Goal: Task Accomplishment & Management: Manage account settings

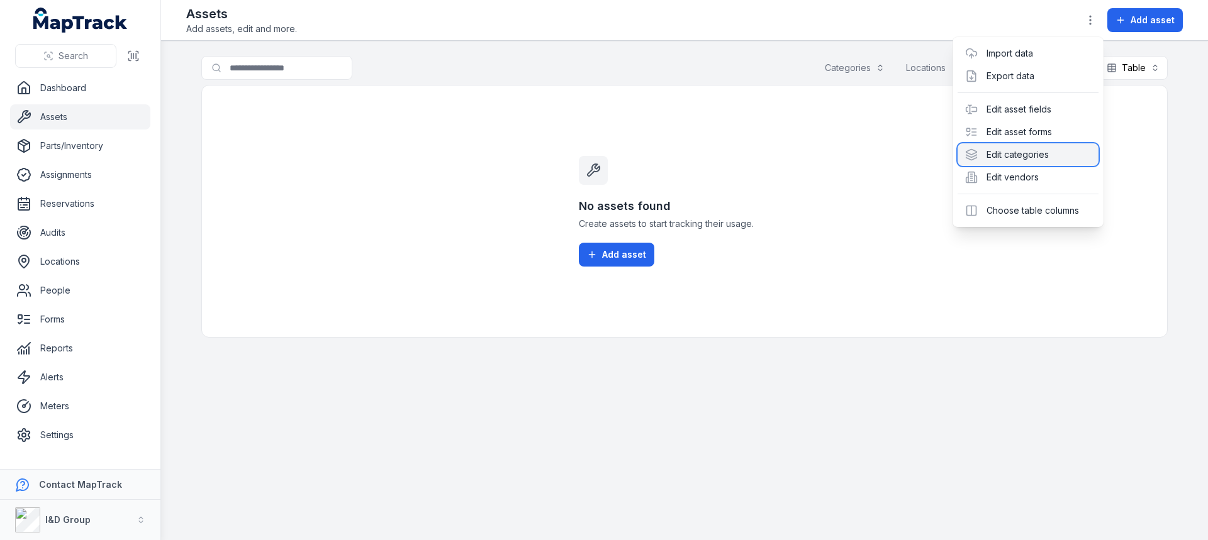
click at [1034, 153] on div "Edit categories" at bounding box center [1027, 154] width 141 height 23
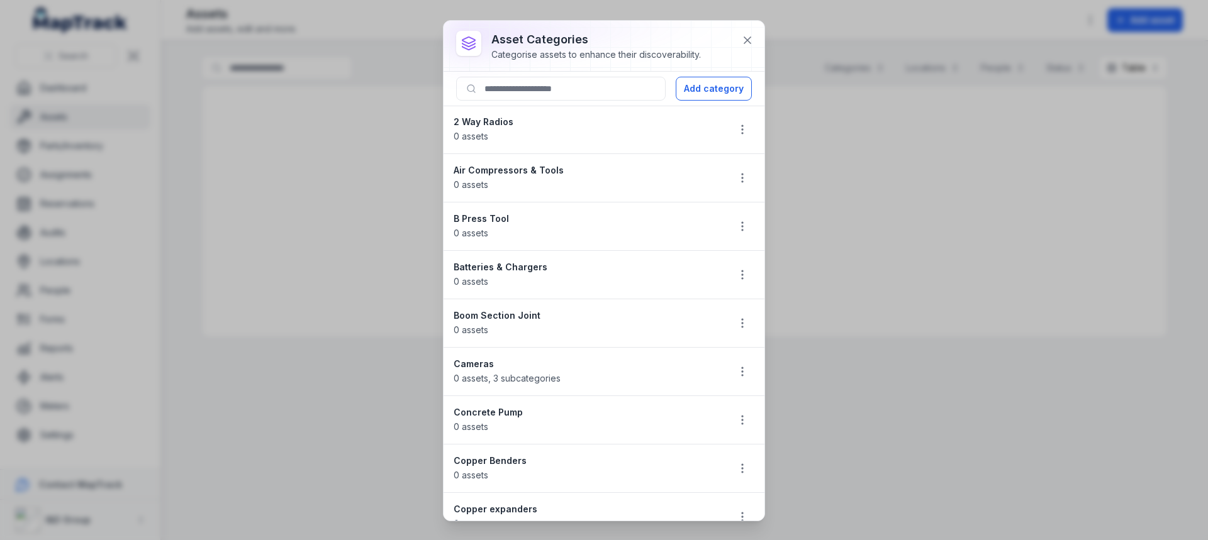
scroll to position [126, 0]
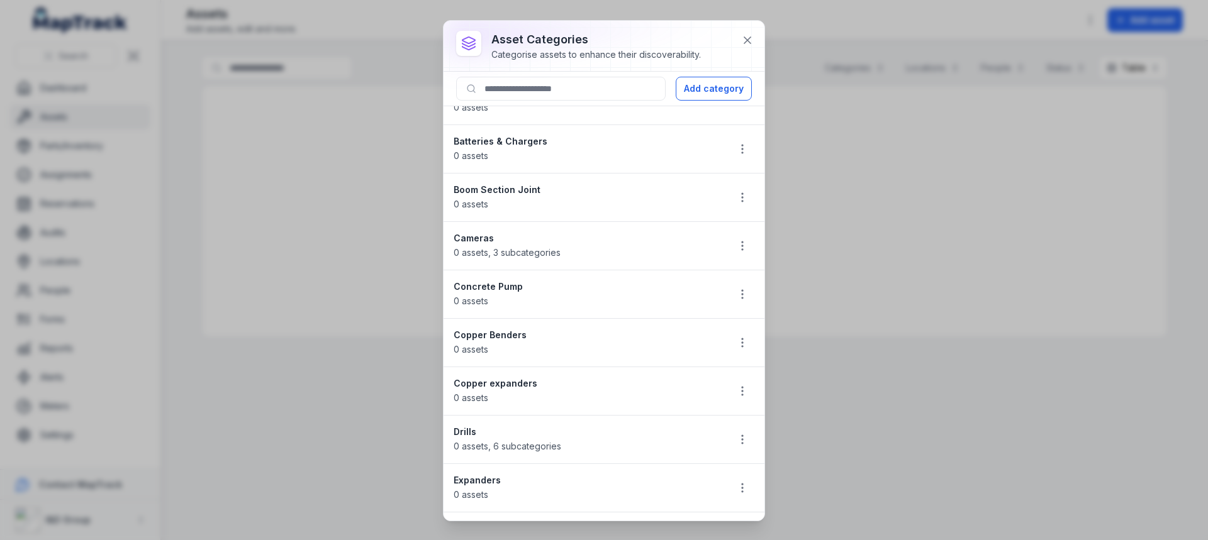
click at [499, 247] on div "Cameras 0 assets , 3 subcategories" at bounding box center [585, 246] width 264 height 28
click at [736, 247] on icon "button" at bounding box center [742, 246] width 13 height 13
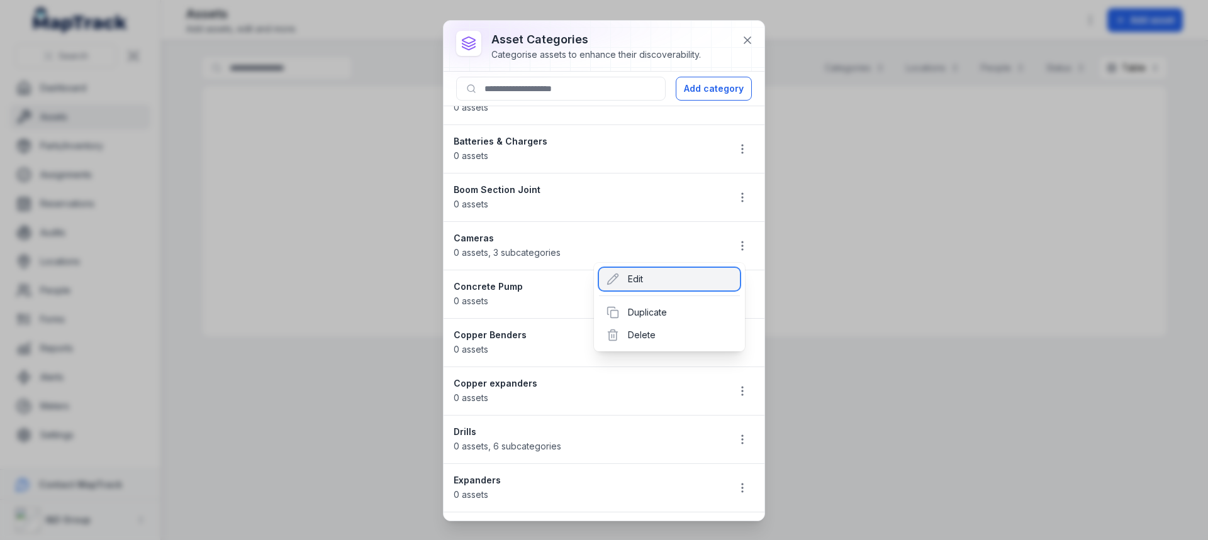
click at [671, 280] on div "Edit" at bounding box center [669, 279] width 141 height 23
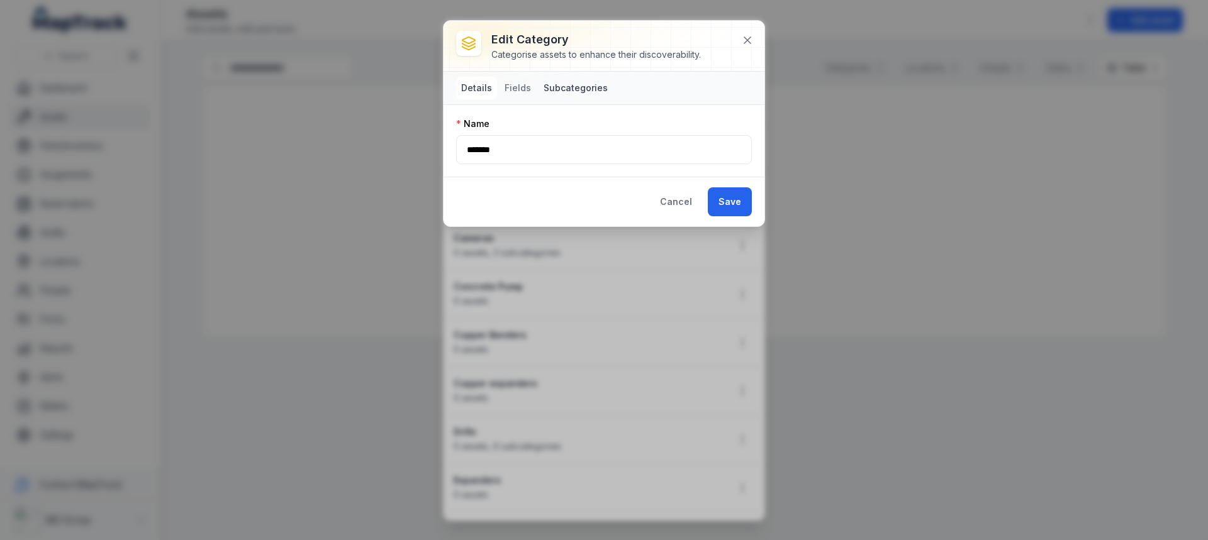
click at [568, 86] on button "Subcategories" at bounding box center [575, 88] width 74 height 23
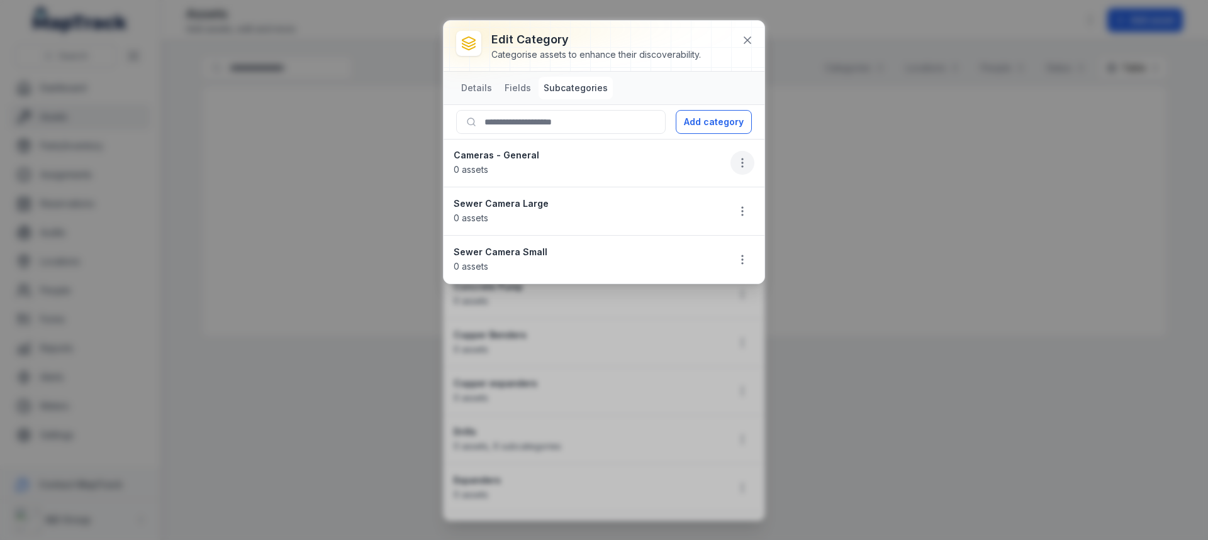
click at [746, 152] on button "button" at bounding box center [742, 163] width 24 height 24
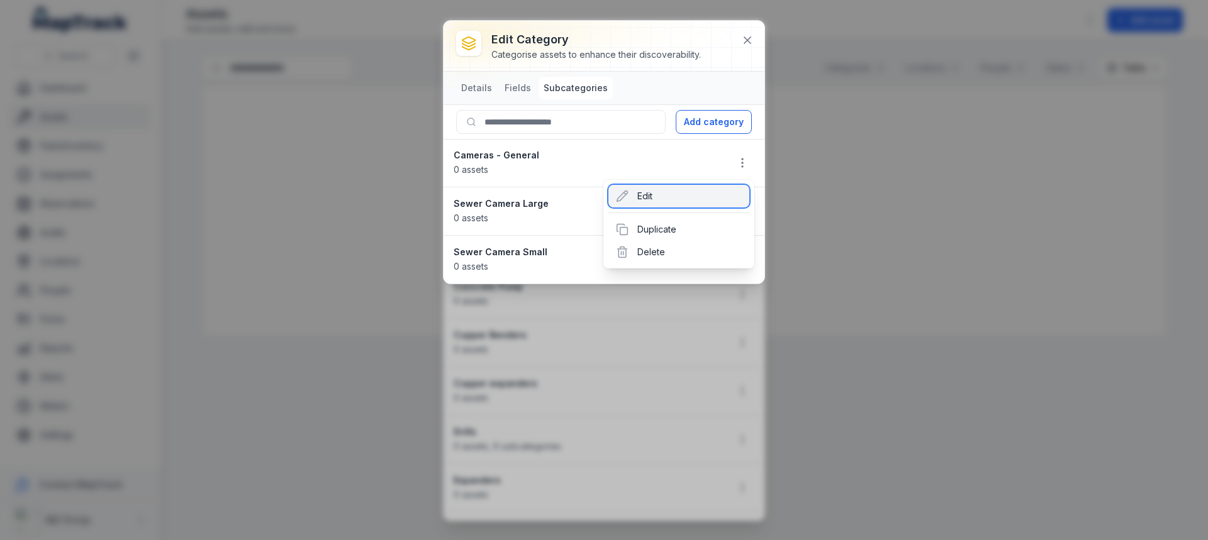
click at [694, 202] on div "Edit" at bounding box center [678, 196] width 141 height 23
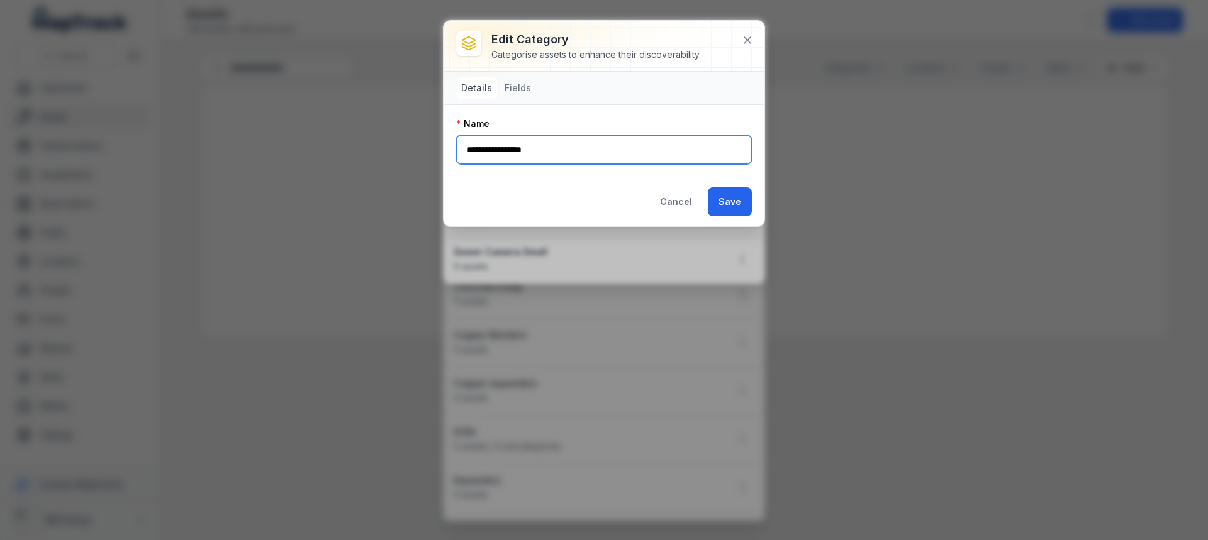
drag, startPoint x: 591, startPoint y: 154, endPoint x: 267, endPoint y: 137, distance: 324.4
click at [267, 137] on div "**********" at bounding box center [604, 270] width 1208 height 540
click at [533, 87] on nav "Details Fields" at bounding box center [603, 88] width 321 height 33
click at [494, 85] on button "Details" at bounding box center [476, 88] width 41 height 23
click at [503, 83] on button "Fields" at bounding box center [517, 88] width 36 height 23
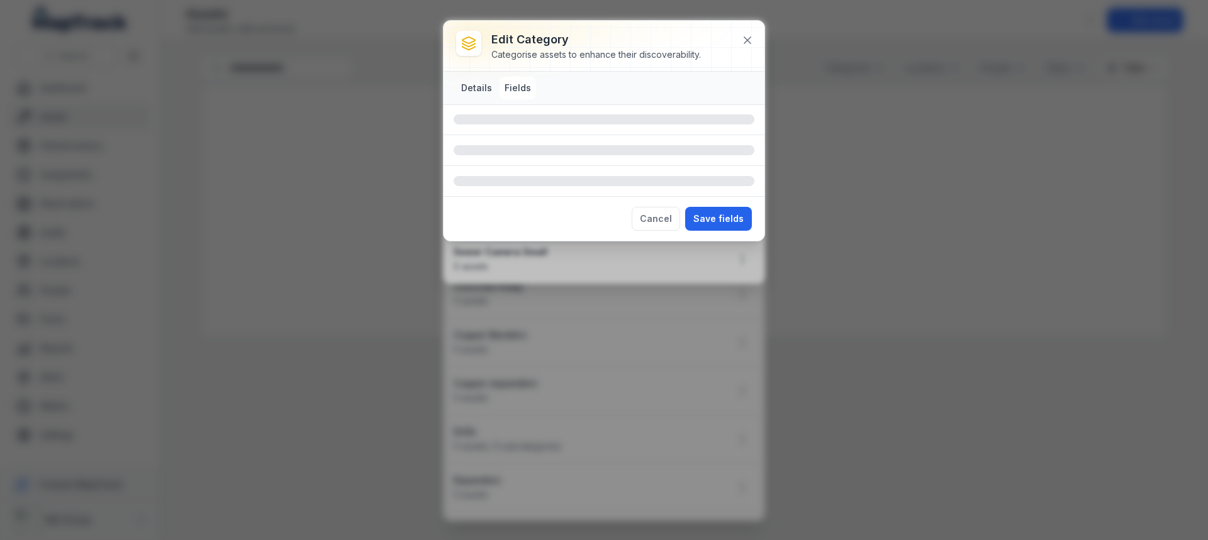
drag, startPoint x: 470, startPoint y: 89, endPoint x: 480, endPoint y: 90, distance: 9.5
click at [473, 89] on button "Details" at bounding box center [476, 88] width 41 height 23
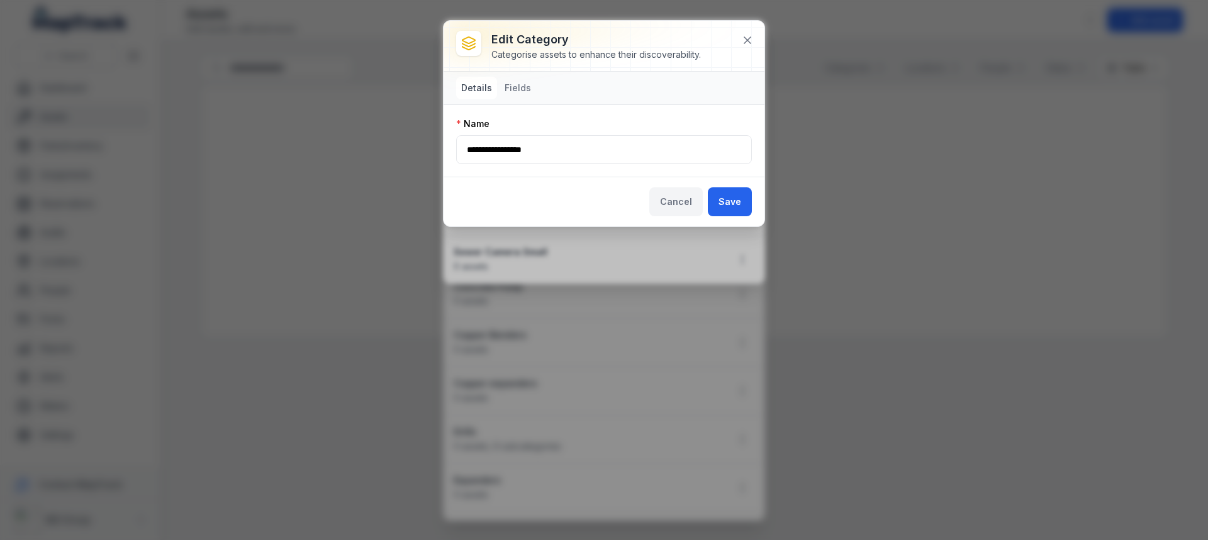
click at [668, 208] on button "Cancel" at bounding box center [675, 201] width 53 height 29
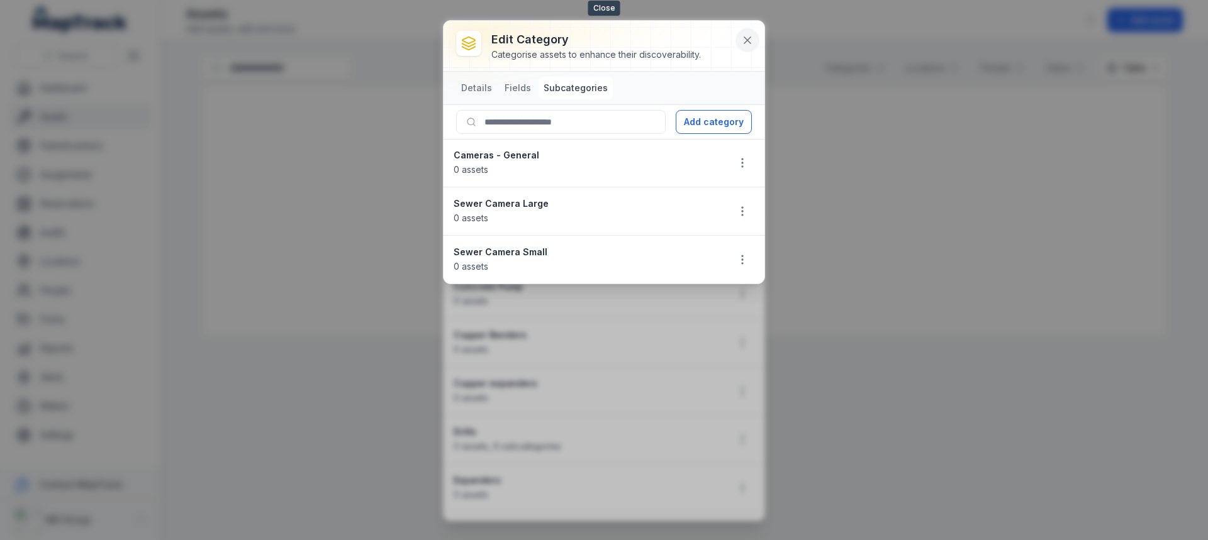
click at [743, 42] on icon at bounding box center [747, 40] width 13 height 13
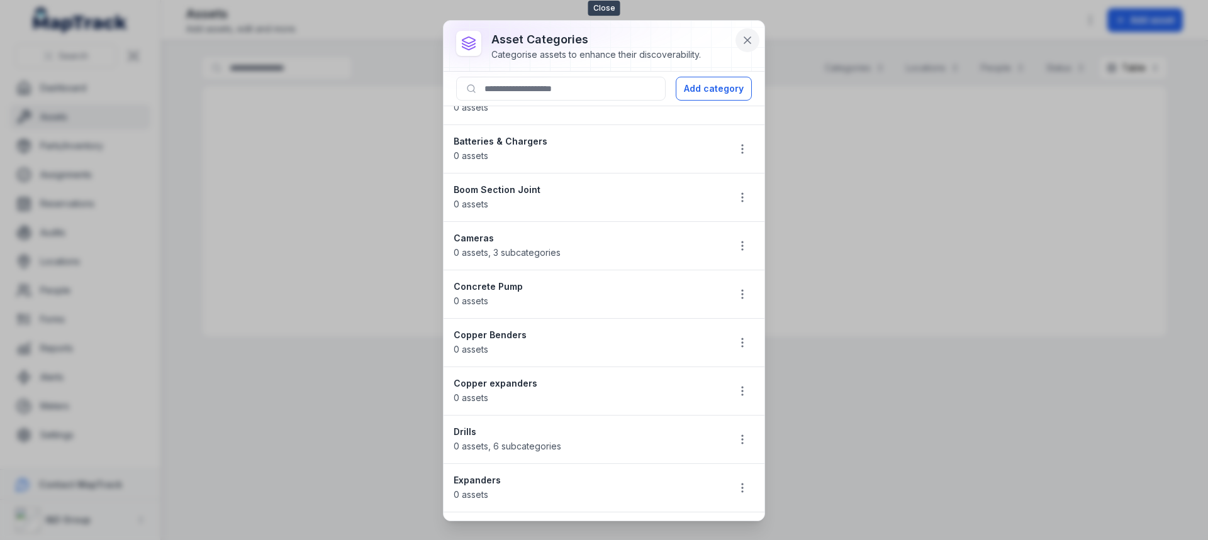
click at [749, 47] on button at bounding box center [747, 40] width 24 height 24
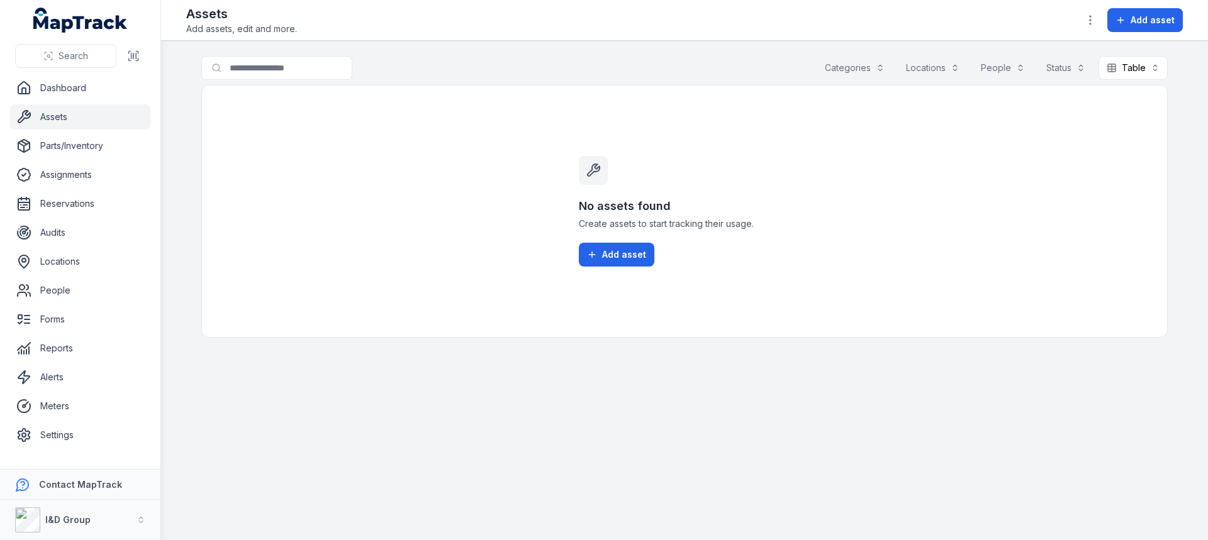
click at [842, 175] on div "No assets found Create assets to start tracking their usage. Add asset" at bounding box center [684, 211] width 966 height 253
click at [73, 123] on link "Assets" at bounding box center [80, 116] width 140 height 25
